Goal: Transaction & Acquisition: Purchase product/service

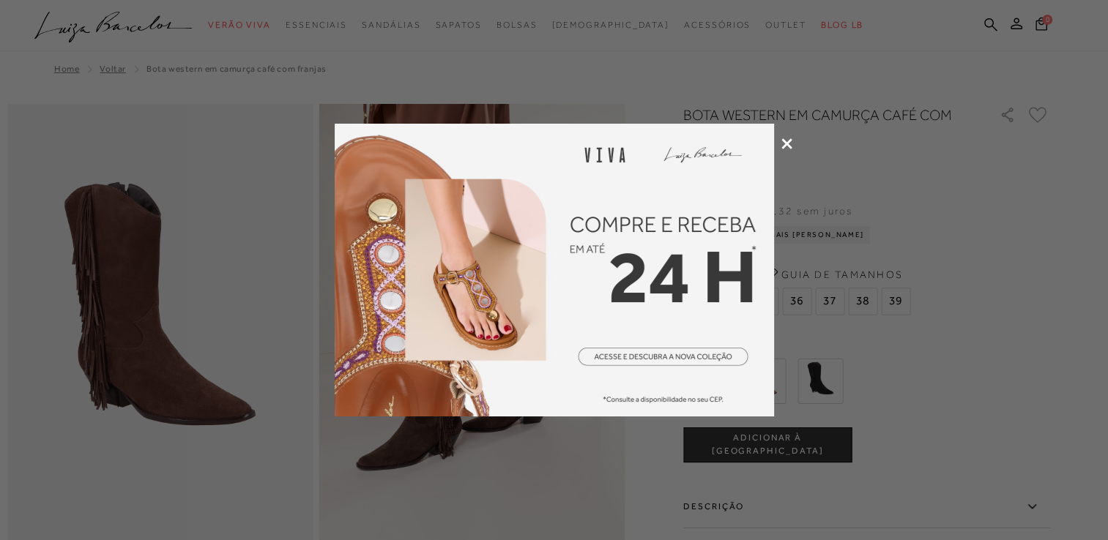
click at [778, 152] on div at bounding box center [554, 270] width 1108 height 540
click at [785, 146] on icon at bounding box center [786, 143] width 11 height 11
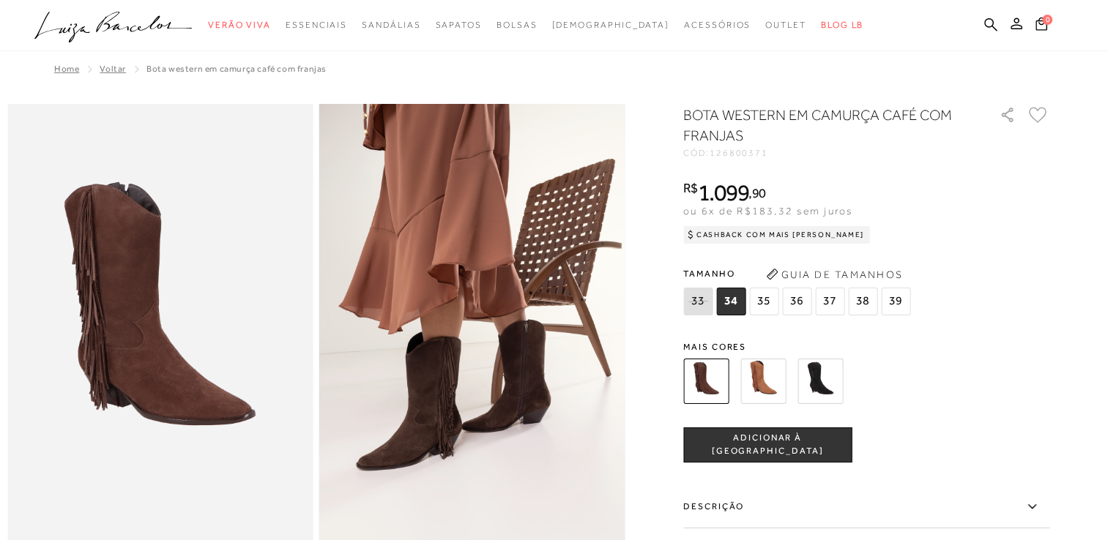
click at [843, 371] on img at bounding box center [819, 381] width 45 height 45
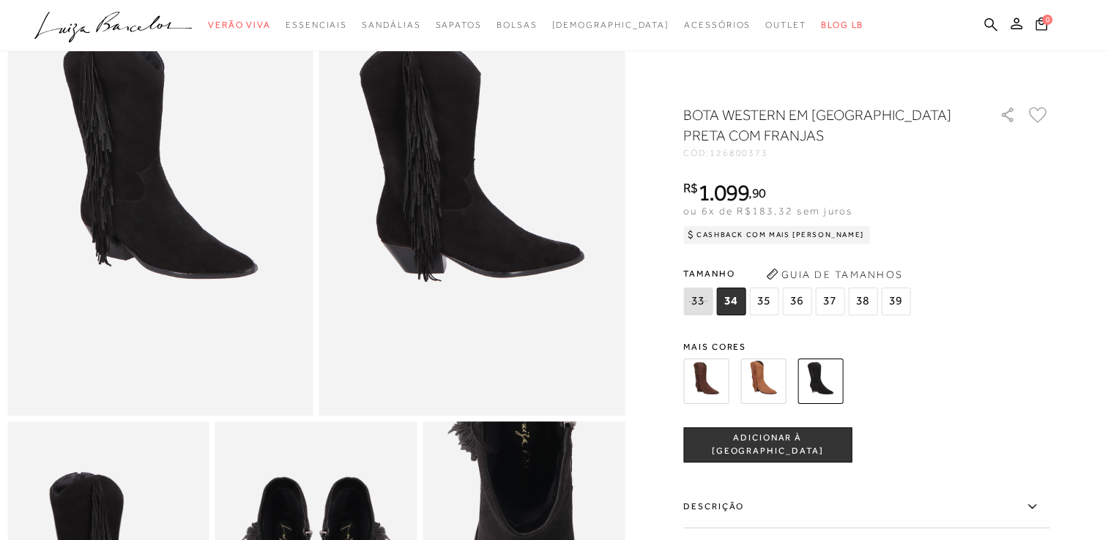
scroll to position [73, 0]
